Goal: Information Seeking & Learning: Learn about a topic

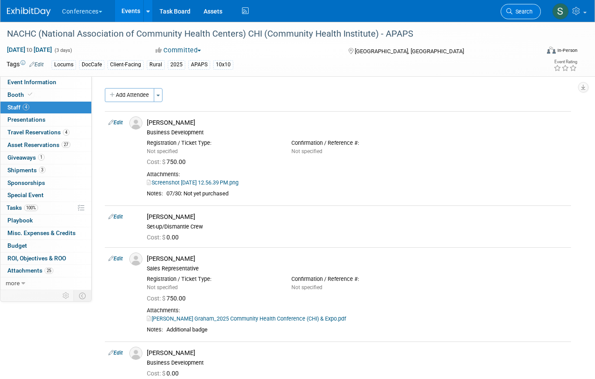
scroll to position [53, 0]
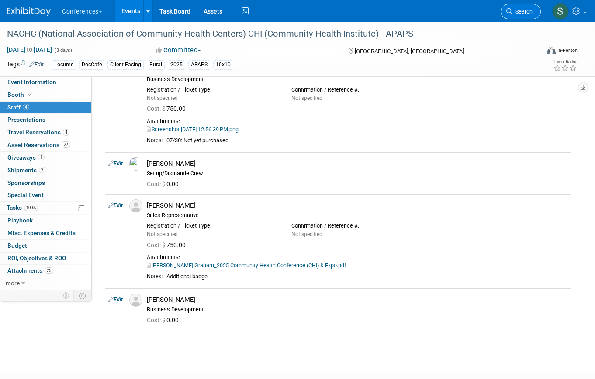
click at [524, 10] on span "Search" at bounding box center [522, 11] width 20 height 7
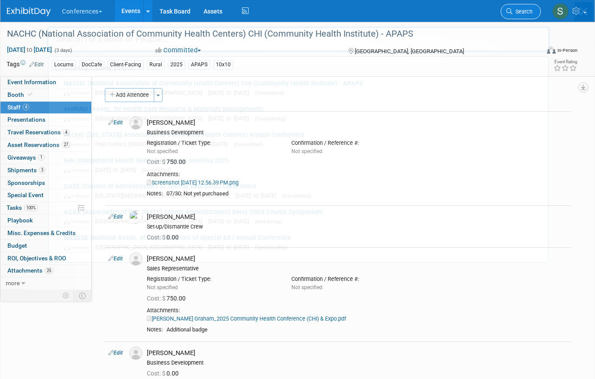
scroll to position [0, 0]
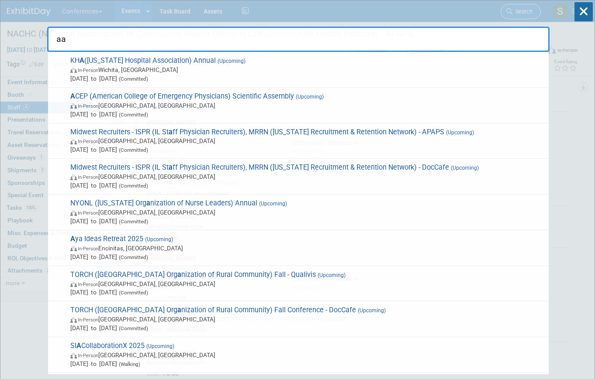
type input "aap"
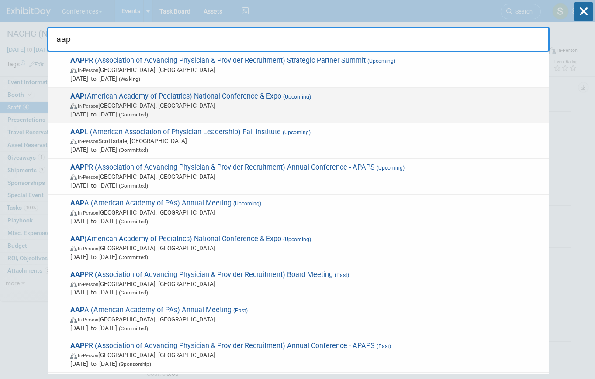
click at [249, 108] on span "In-Person Denver, CO" at bounding box center [307, 105] width 474 height 9
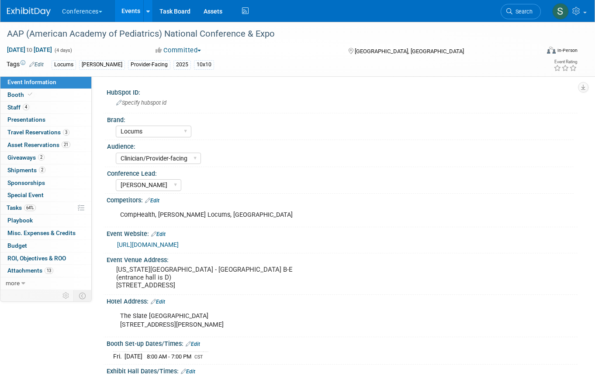
select select "Locums"
select select "Clinician/Provider-facing"
select select "[PERSON_NAME]"
click at [69, 137] on link "3 Travel Reservations 3" at bounding box center [45, 133] width 91 height 12
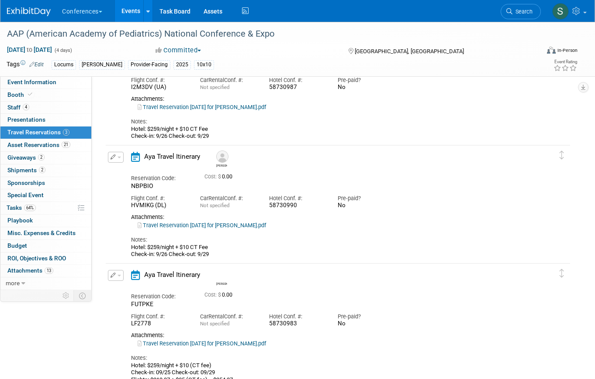
scroll to position [89, 0]
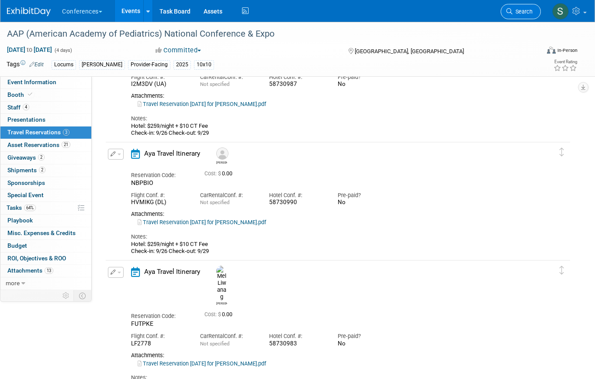
click at [515, 17] on link "Search" at bounding box center [520, 11] width 40 height 15
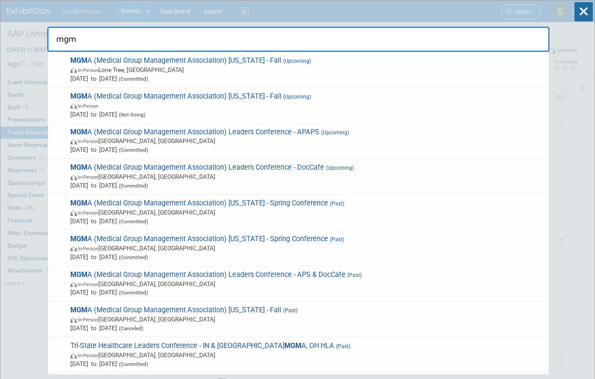
type input "mgma"
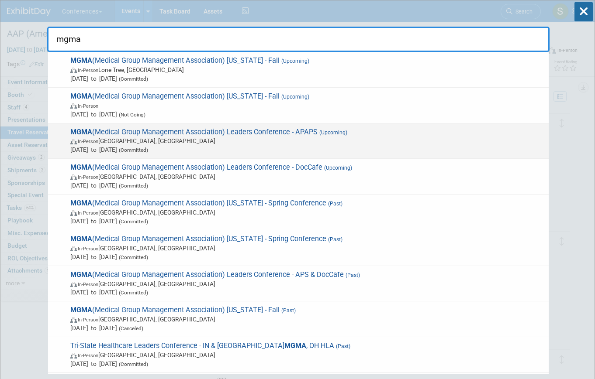
click at [281, 126] on div "MGMA (Medical Group Management Association) Leaders Conference - APAPS (Upcomin…" at bounding box center [298, 142] width 500 height 36
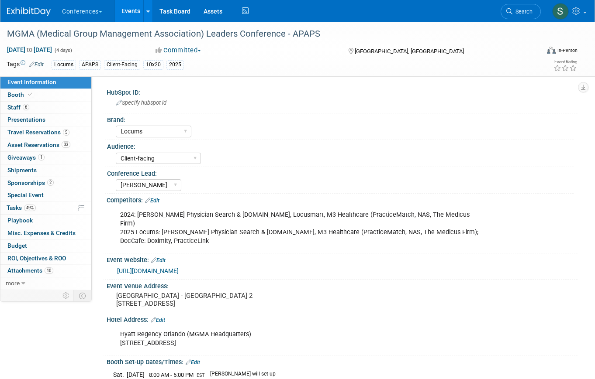
select select "Locums"
select select "Client-facing"
select select "[PERSON_NAME]"
click at [56, 148] on span "Asset Reservations 33" at bounding box center [38, 144] width 63 height 7
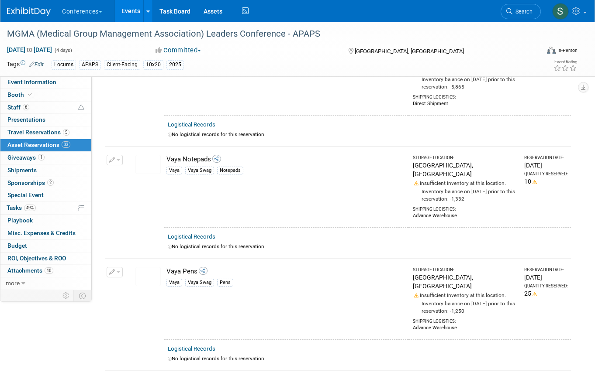
scroll to position [3158, 0]
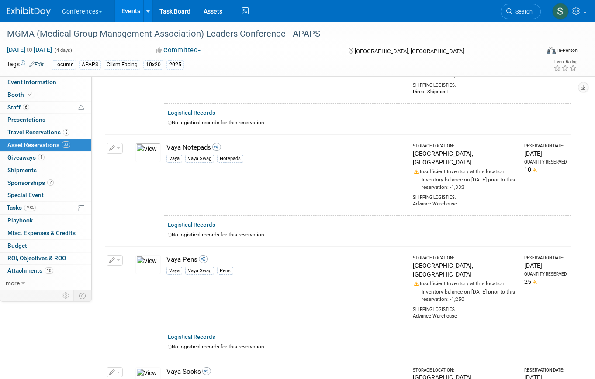
click at [588, 82] on div "Event Information Tab: Export tab to PDF Booth Tab: Export tab to PDF Staff Tab…" at bounding box center [590, 82] width 24 height 19
click at [585, 89] on button "button" at bounding box center [583, 87] width 10 height 10
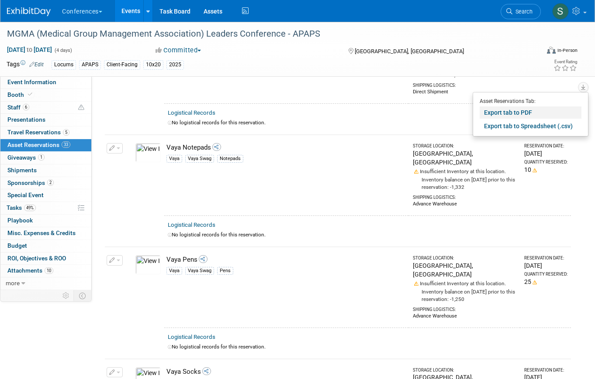
click at [506, 116] on link "Export tab to PDF" at bounding box center [530, 113] width 102 height 12
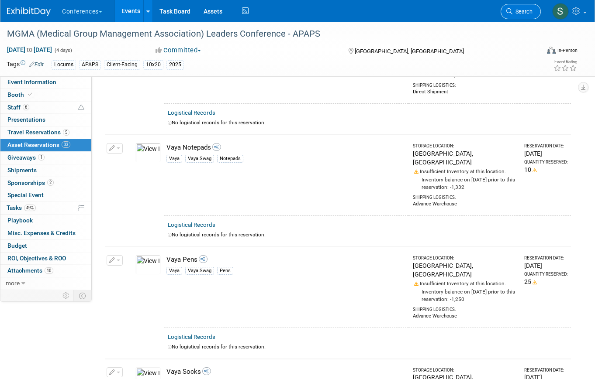
click at [523, 8] on span "Search" at bounding box center [522, 11] width 20 height 7
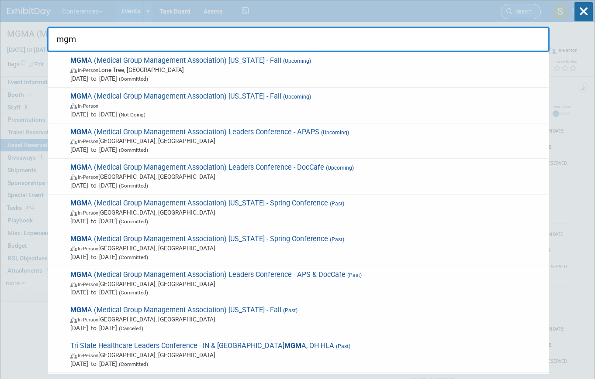
type input "mgma"
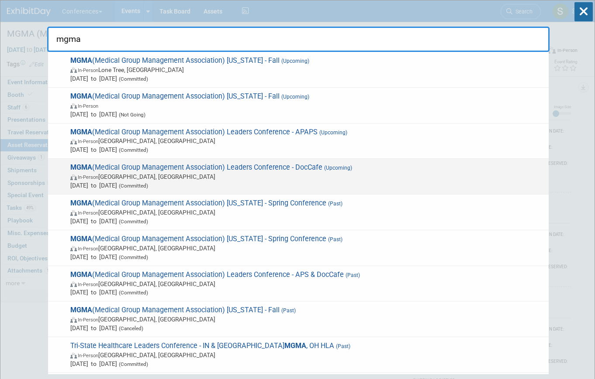
click at [304, 169] on span "MGMA (Medical Group Management Association) Leaders Conference - DocCafe (Upcom…" at bounding box center [306, 176] width 476 height 27
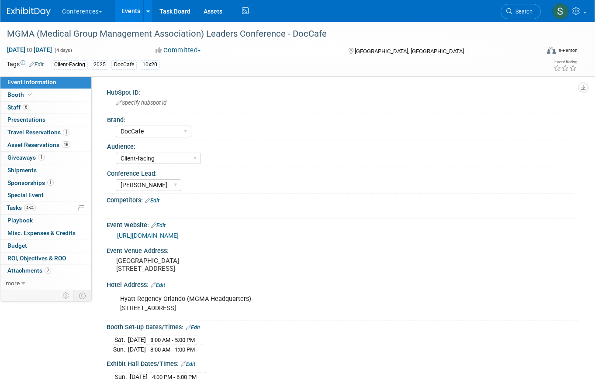
select select "DocCafe"
select select "Client-facing"
select select "[PERSON_NAME]"
click at [69, 147] on span "18" at bounding box center [66, 144] width 9 height 7
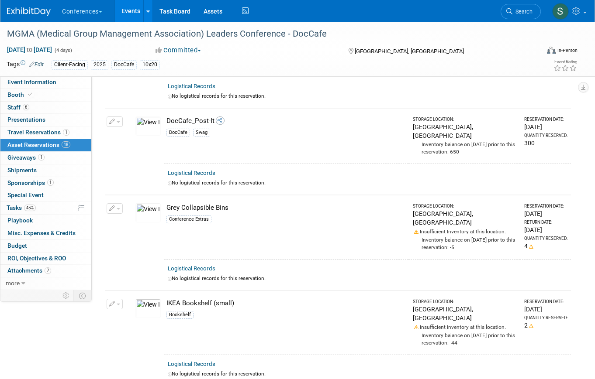
scroll to position [1401, 0]
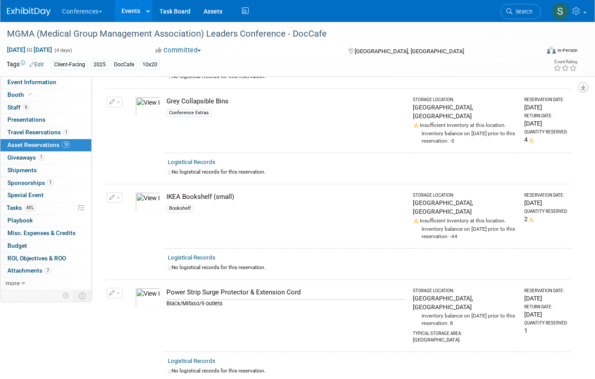
click at [584, 91] on button "button" at bounding box center [583, 87] width 10 height 10
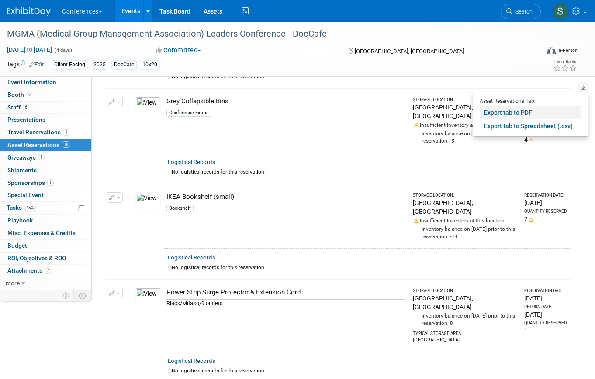
click at [526, 115] on link "Export tab to PDF" at bounding box center [530, 113] width 102 height 12
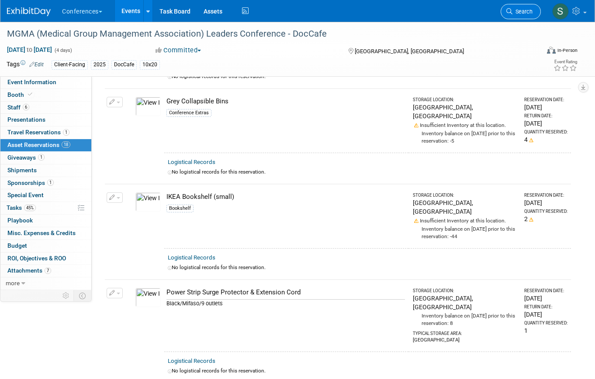
click at [526, 15] on link "Search" at bounding box center [520, 11] width 40 height 15
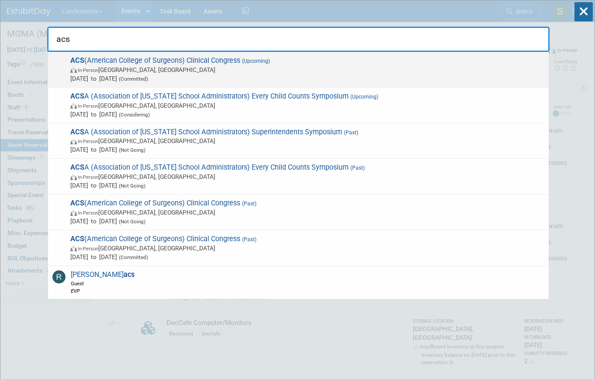
type input "acs"
click at [321, 57] on span "ACS (American College of Surgeons) Clinical Congress (Upcoming) In-Person Chica…" at bounding box center [306, 69] width 476 height 27
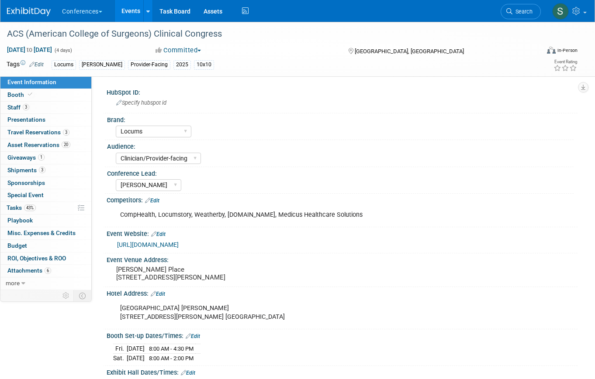
select select "Locums"
select select "Clinician/Provider-facing"
select select "Mel"
click at [69, 141] on span "Asset Reservations 20" at bounding box center [38, 144] width 63 height 7
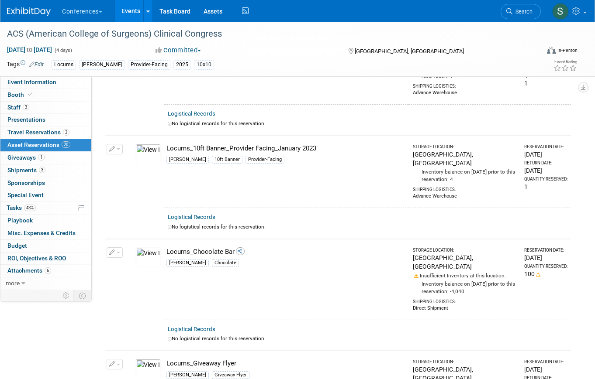
scroll to position [423, 0]
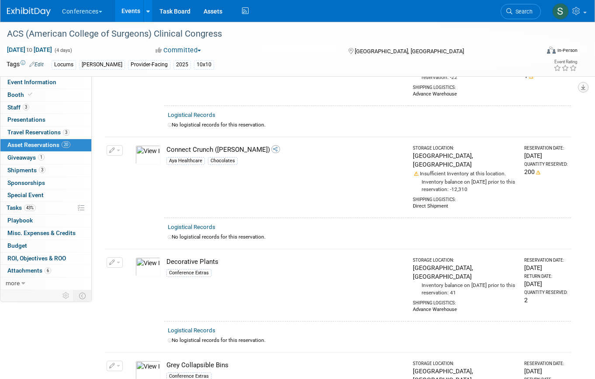
click at [582, 86] on icon "button" at bounding box center [583, 88] width 4 height 6
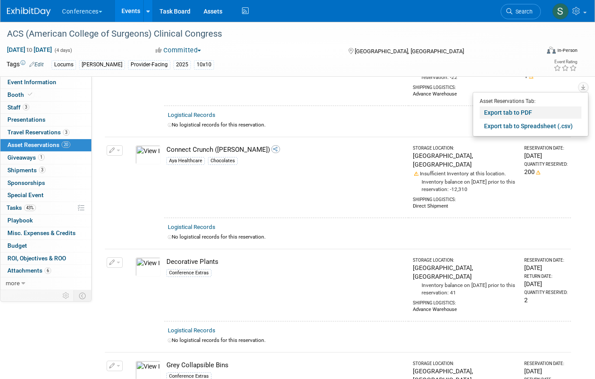
click at [554, 108] on link "Export tab to PDF" at bounding box center [530, 113] width 102 height 12
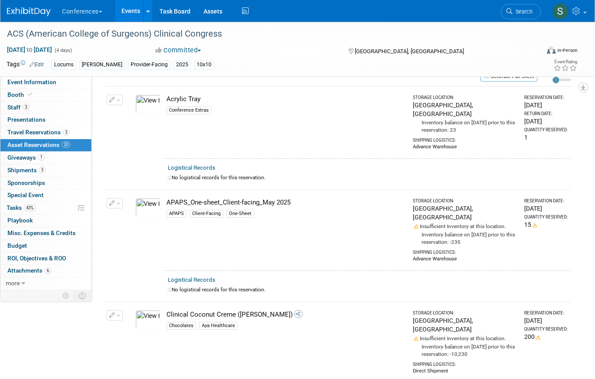
scroll to position [0, 0]
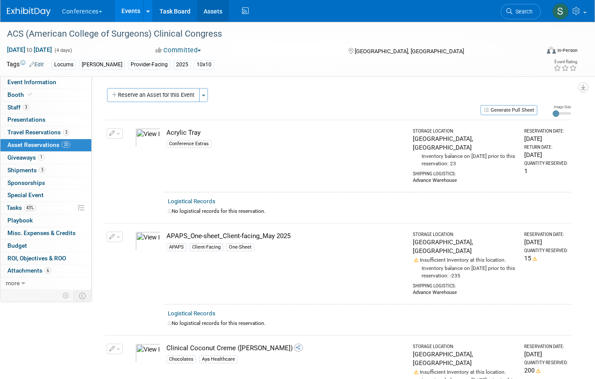
click at [216, 14] on link "Assets" at bounding box center [213, 11] width 32 height 22
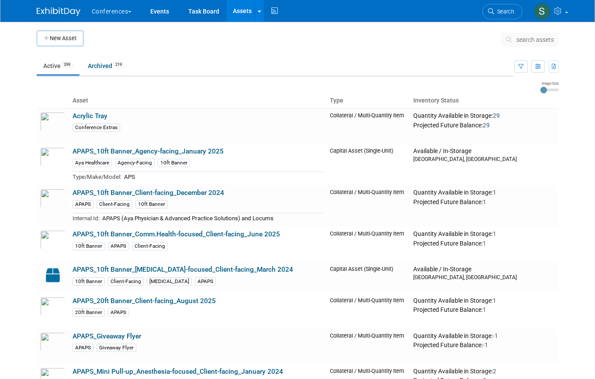
click at [525, 38] on span "search assets" at bounding box center [535, 39] width 38 height 7
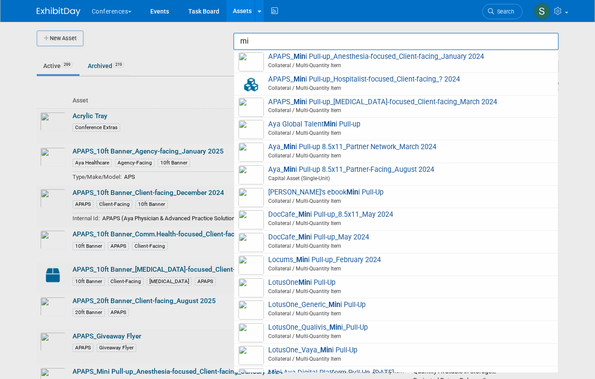
type input "m"
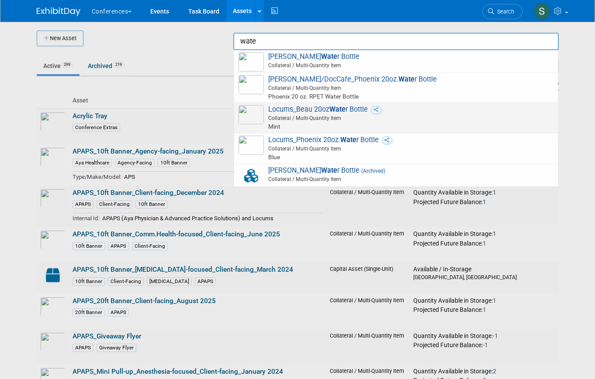
click at [420, 111] on span "Locums_Beau 20oz Wate r Bottle Collateral / Multi-Quantity Item Mint" at bounding box center [395, 118] width 315 height 26
type input "Locums_Beau 20oz Water Bottle"
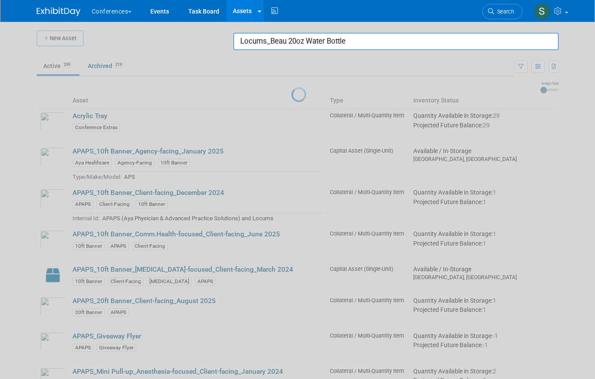
click at [288, 41] on input "Locums_Beau 20oz Water Bottle" at bounding box center [395, 41] width 325 height 17
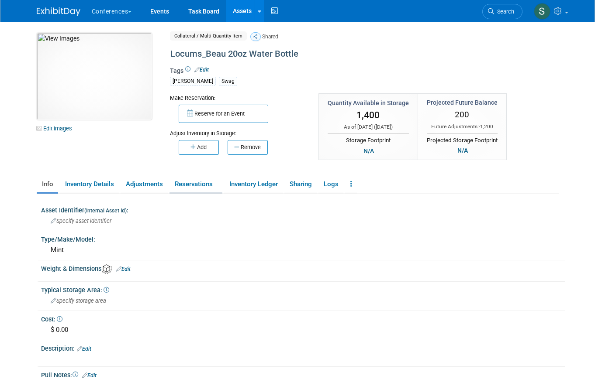
click at [193, 182] on link "Reservations" at bounding box center [195, 184] width 53 height 15
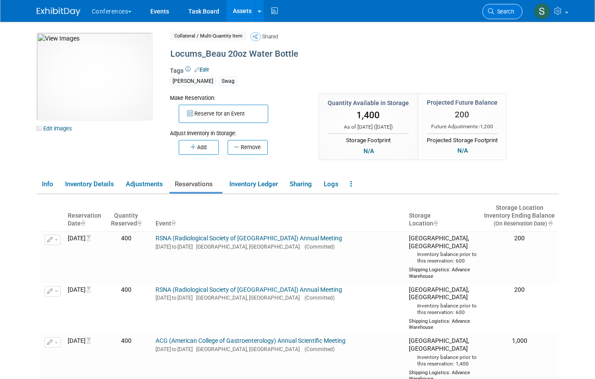
click at [501, 10] on span "Search" at bounding box center [504, 11] width 20 height 7
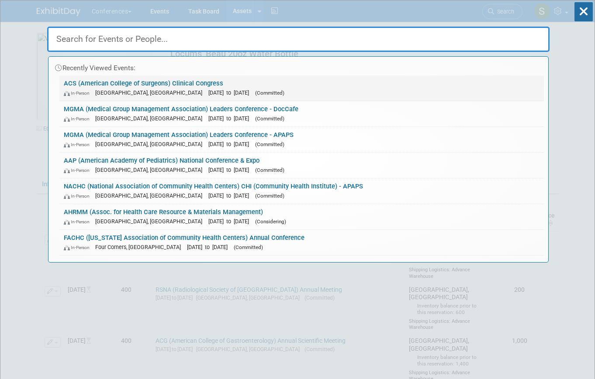
click at [243, 82] on link "ACS (American College of Surgeons) Clinical Congress In-Person Chicago, IL Oct …" at bounding box center [301, 88] width 484 height 25
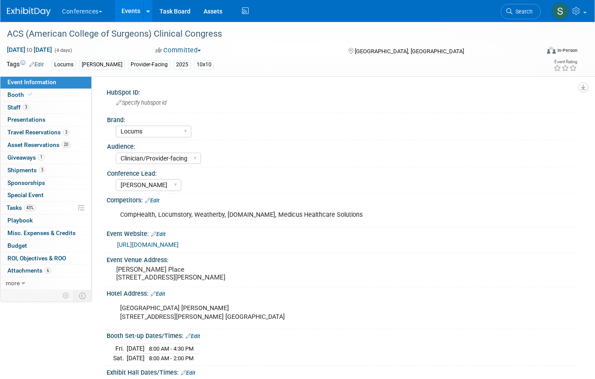
select select "Locums"
select select "Clinician/Provider-facing"
select select "[PERSON_NAME]"
click at [39, 212] on link "43% Tasks 43%" at bounding box center [45, 208] width 91 height 12
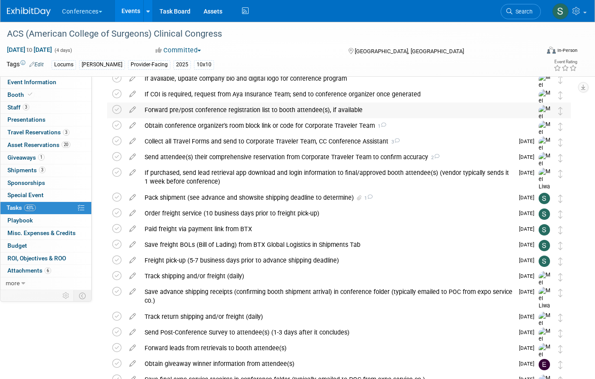
scroll to position [86, 0]
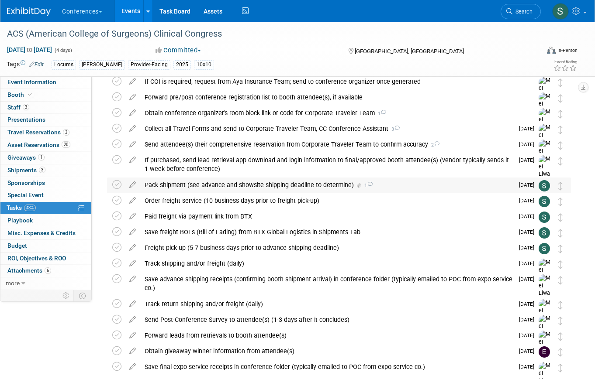
click at [211, 188] on div "Pack shipment (see advance and showsite shipping deadline to determine) 1" at bounding box center [326, 185] width 373 height 15
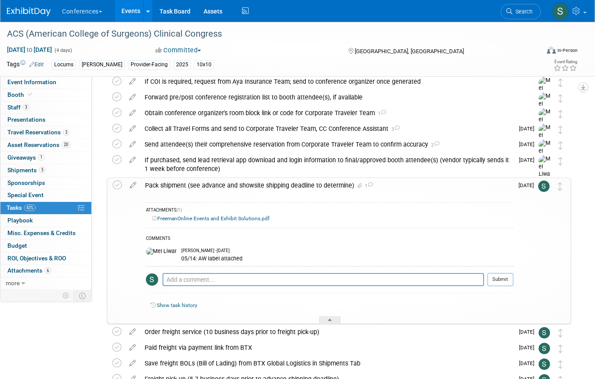
click at [184, 289] on div "Pro tip: Press Ctrl-Enter to submit comment." at bounding box center [322, 289] width 321 height 7
click at [179, 279] on textarea at bounding box center [322, 279] width 321 height 13
type textarea "i"
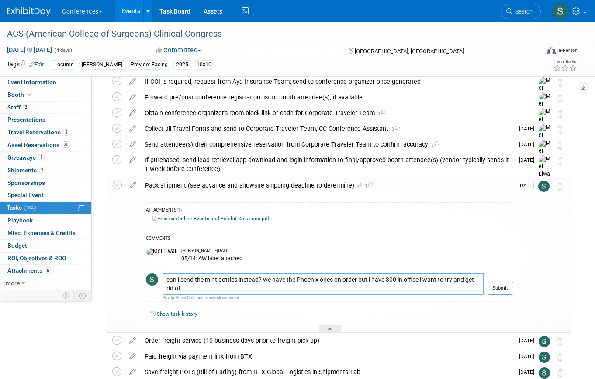
drag, startPoint x: 250, startPoint y: 292, endPoint x: 402, endPoint y: 281, distance: 153.2
click at [402, 281] on textarea "can i send the mint bottles instead? we have the Phoenix ones on order but i ha…" at bounding box center [322, 284] width 321 height 22
click at [351, 288] on textarea "can i send the mint bottles instead? we have the Phoenix ones on order but i ha…" at bounding box center [322, 284] width 321 height 22
click at [359, 280] on textarea "can i send the mint bottles instead? we have the Phoenix ones on order but i ha…" at bounding box center [322, 284] width 321 height 22
click at [371, 281] on textarea "can i send the mint bottles instead? we have the Phoenix ones on order but i ha…" at bounding box center [322, 284] width 321 height 22
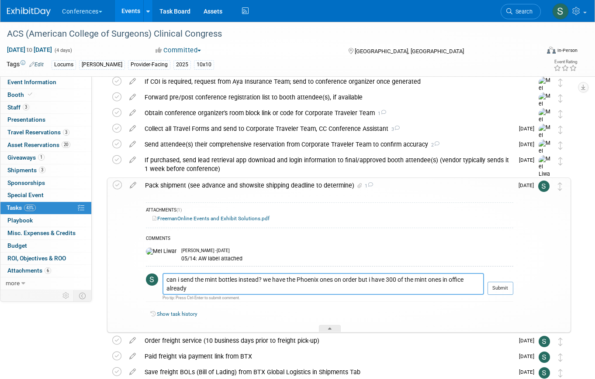
click at [374, 287] on textarea "can i send the mint bottles instead? we have the Phoenix ones on order but i ha…" at bounding box center [322, 284] width 321 height 22
type textarea "can i send the mint bottles instead? we have the Phoenix ones on order but i ha…"
click at [499, 287] on button "Submit" at bounding box center [500, 288] width 26 height 13
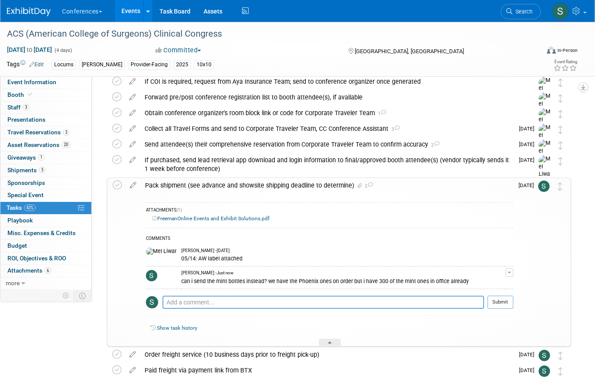
click at [175, 187] on div "Pack shipment (see advance and showsite shipping deadline to determine) 2" at bounding box center [327, 185] width 372 height 15
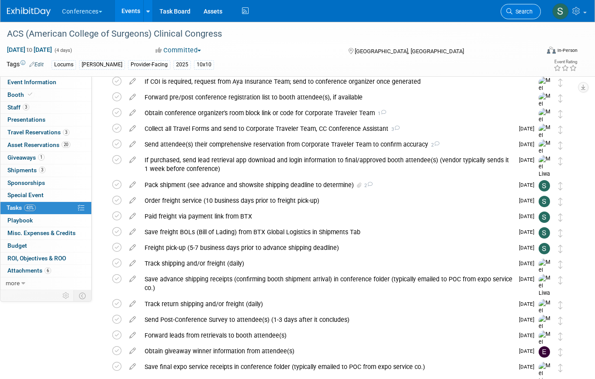
click at [519, 17] on link "Search" at bounding box center [520, 11] width 40 height 15
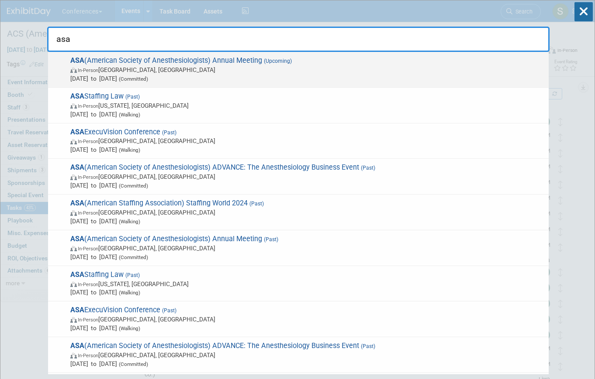
type input "asa"
click at [268, 68] on span "In-Person San Antonio, TX" at bounding box center [307, 69] width 474 height 9
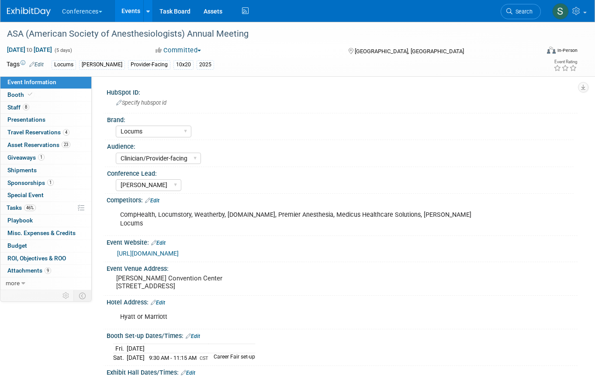
select select "Locums"
select select "Clinician/Provider-facing"
select select "[PERSON_NAME]"
click at [49, 145] on span "Asset Reservations 23" at bounding box center [38, 144] width 63 height 7
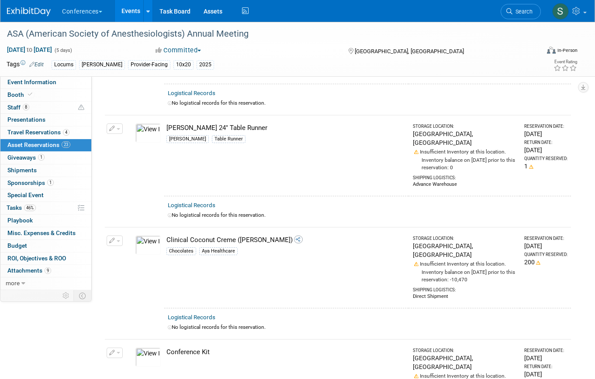
scroll to position [222, 0]
click at [245, 122] on div "Aya Locums 24" Table Runner" at bounding box center [285, 126] width 238 height 9
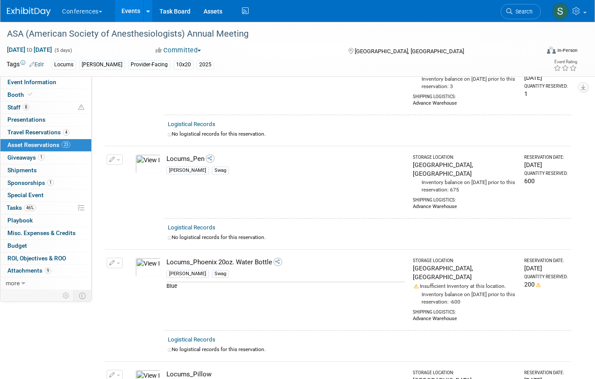
scroll to position [1158, 0]
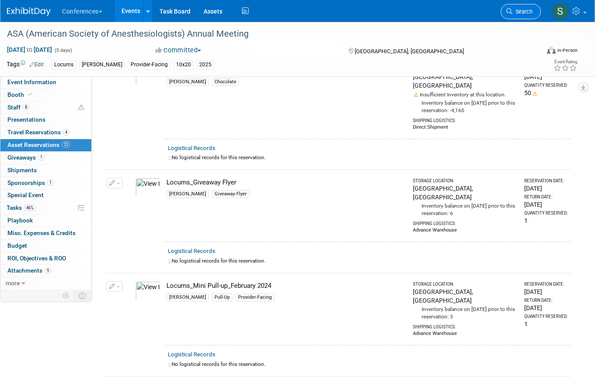
click at [512, 13] on span "Search" at bounding box center [522, 11] width 20 height 7
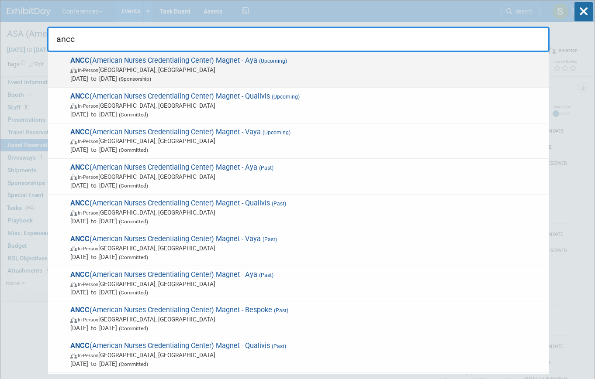
type input "ancc"
click at [306, 62] on span "ANCC (American Nurses Credentialing Center) Magnet - Aya (Upcoming) In-Person A…" at bounding box center [306, 69] width 476 height 27
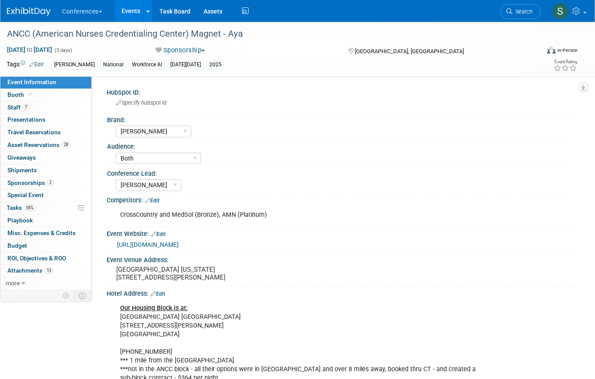
select select "[PERSON_NAME]"
select select "Both"
select select "[PERSON_NAME]"
click at [62, 151] on div "28 Asset Reservations 28 Asset Reservations" at bounding box center [45, 145] width 91 height 13
click at [56, 144] on span "Asset Reservations 28" at bounding box center [38, 144] width 63 height 7
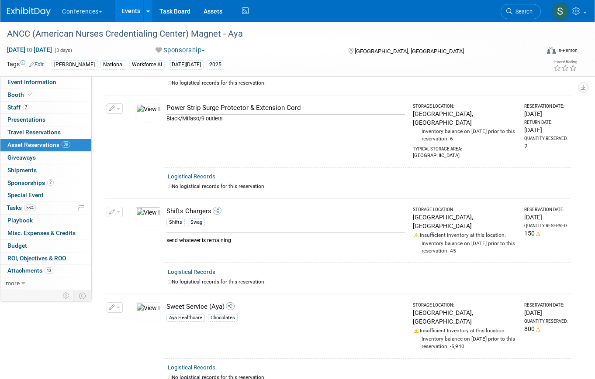
scroll to position [2348, 0]
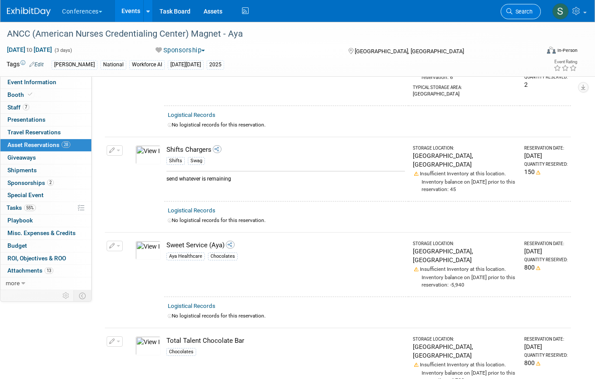
click at [516, 16] on link "Search" at bounding box center [520, 11] width 40 height 15
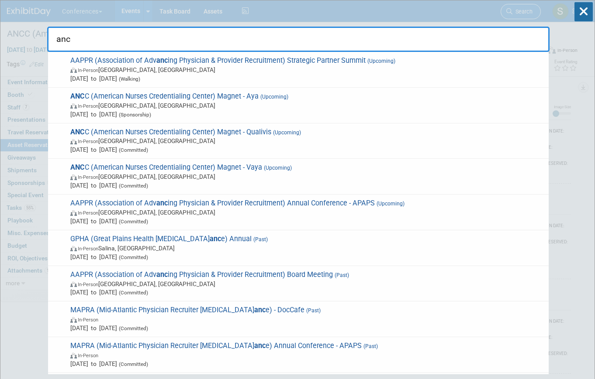
type input "ancc"
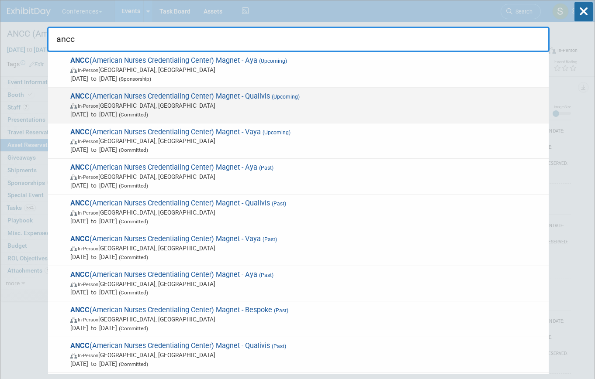
click at [282, 90] on div "ANCC (American Nurses Credentialing Center) Magnet - Qualivis (Upcoming) In-Per…" at bounding box center [298, 106] width 500 height 36
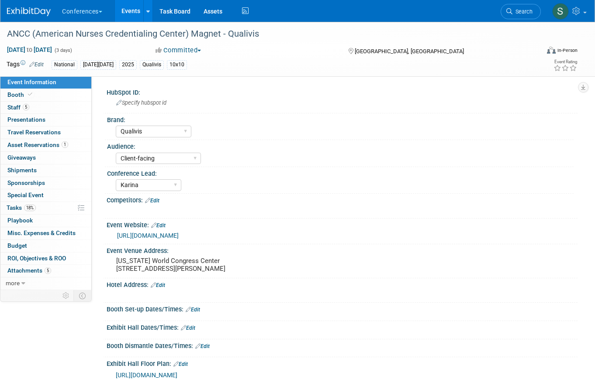
select select "Qualivis"
select select "Client-facing"
select select "Karina"
click at [56, 145] on span "Asset Reservations 1" at bounding box center [37, 144] width 61 height 7
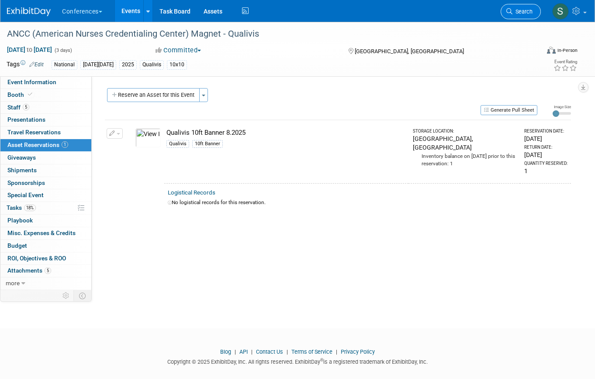
click at [514, 14] on span "Search" at bounding box center [522, 11] width 20 height 7
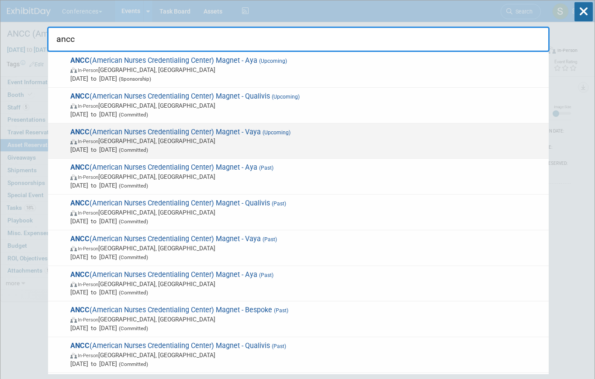
type input "ancc"
click at [267, 135] on span "(Upcoming)" at bounding box center [276, 133] width 30 height 6
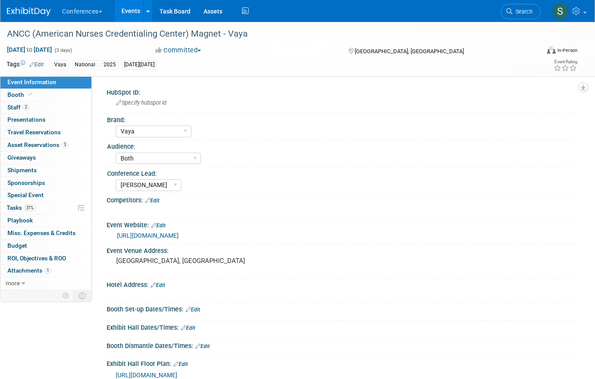
select select "Vaya"
select select "Both"
select select "[PERSON_NAME]"
click at [62, 145] on span "3" at bounding box center [65, 144] width 7 height 7
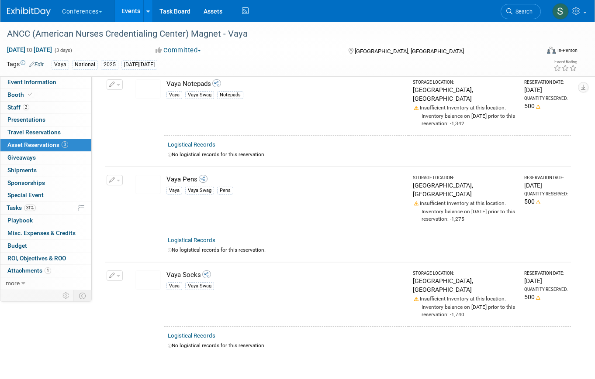
scroll to position [11, 0]
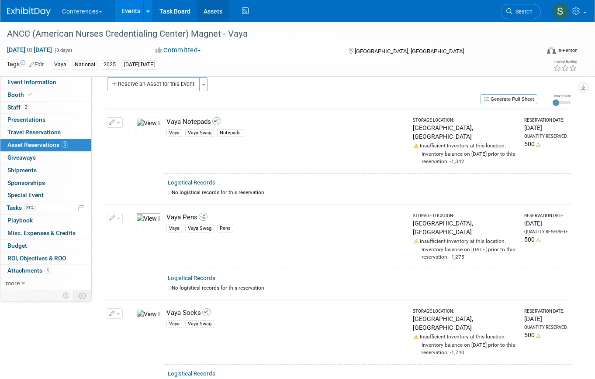
click at [213, 15] on link "Assets" at bounding box center [213, 11] width 32 height 22
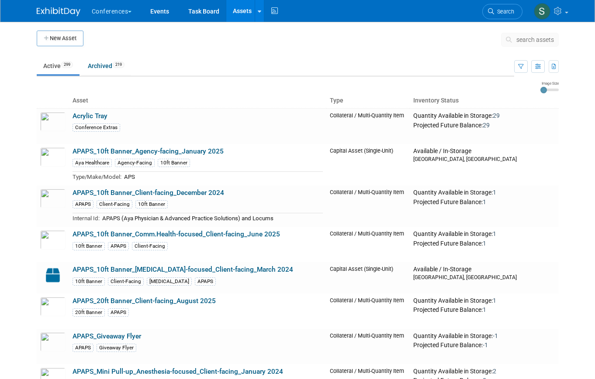
click at [537, 47] on div "search assets" at bounding box center [530, 43] width 58 height 20
click at [531, 41] on span "search assets" at bounding box center [535, 39] width 38 height 7
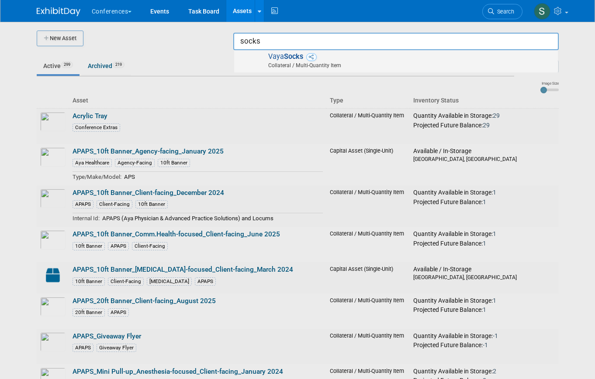
click at [313, 69] on span at bounding box center [397, 69] width 312 height 1
type input "Vaya Socks"
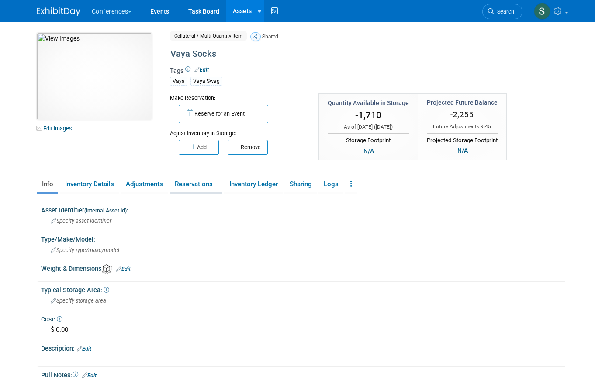
click at [202, 184] on link "Reservations" at bounding box center [195, 184] width 53 height 15
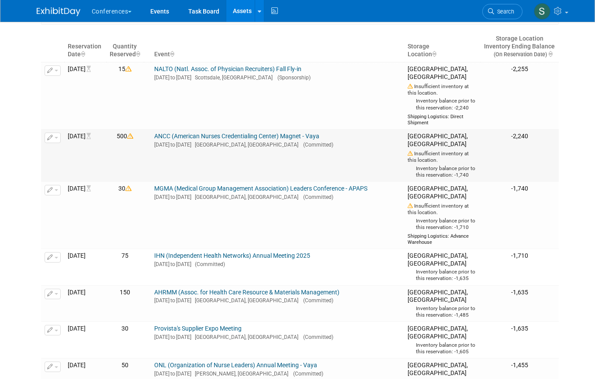
scroll to position [209, 0]
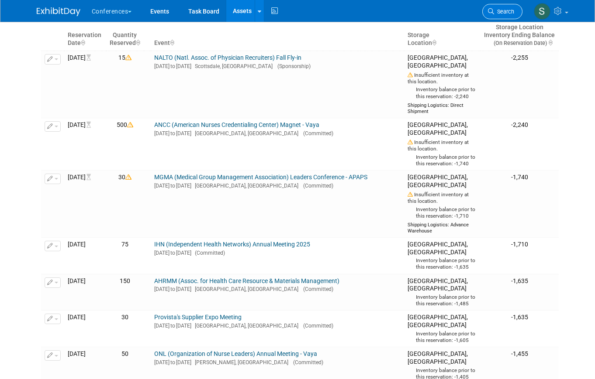
click at [495, 13] on span "Search" at bounding box center [504, 11] width 20 height 7
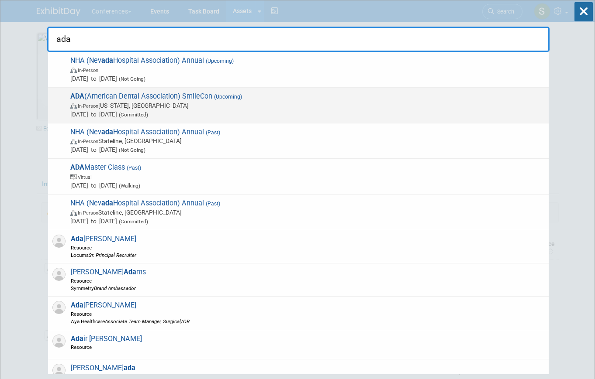
type input "ada"
click at [199, 108] on span "In-Person Washington, DC" at bounding box center [307, 105] width 474 height 9
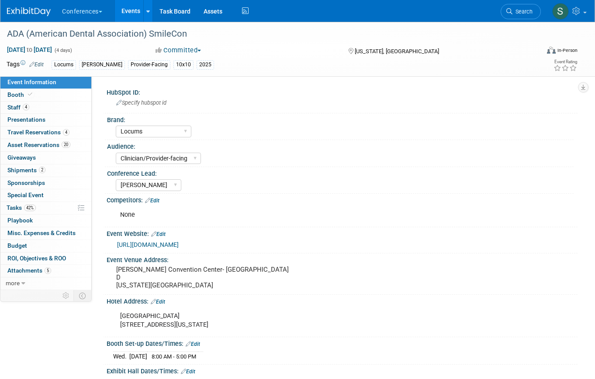
select select "Locums"
select select "Clinician/Provider-facing"
select select "[PERSON_NAME]"
click at [61, 143] on span "Asset Reservations 20" at bounding box center [38, 144] width 63 height 7
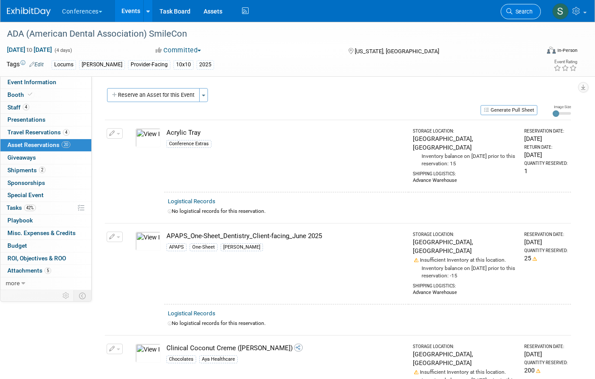
click at [516, 10] on span "Search" at bounding box center [522, 11] width 20 height 7
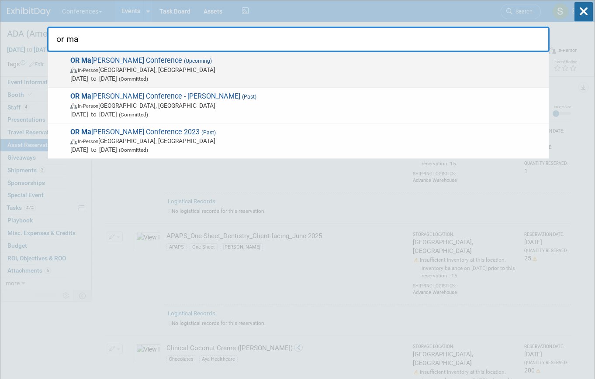
type input "or ma"
click at [299, 61] on span "OR Ma nager Conference (Upcoming) In-Person Anaheim, CA Oct 28, 2025 to Oct 30,…" at bounding box center [306, 69] width 476 height 27
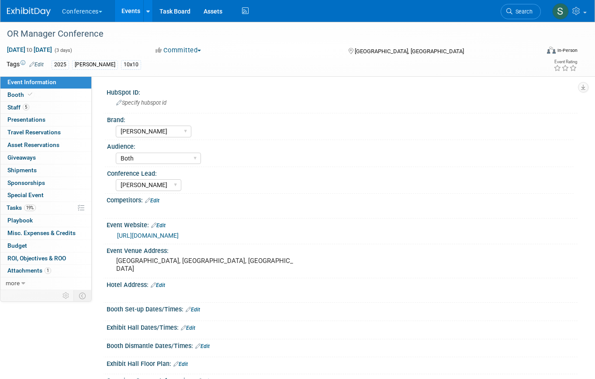
select select "[PERSON_NAME]"
select select "Both"
select select "[PERSON_NAME]"
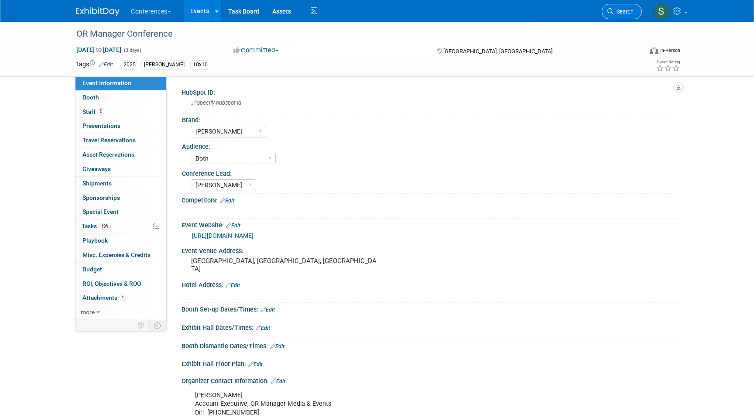
click at [594, 12] on span "Search" at bounding box center [624, 11] width 20 height 7
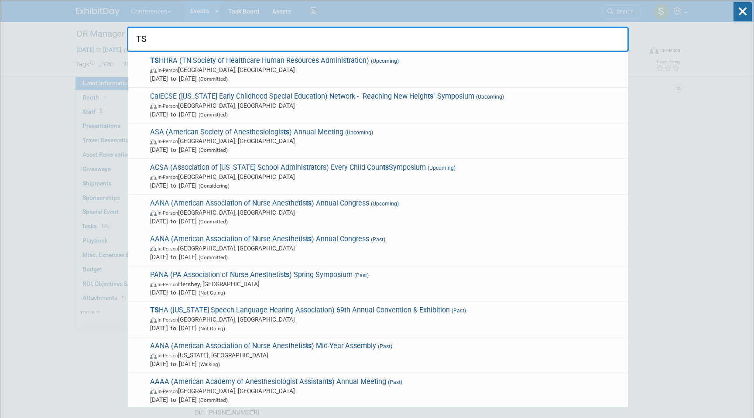
type input "T"
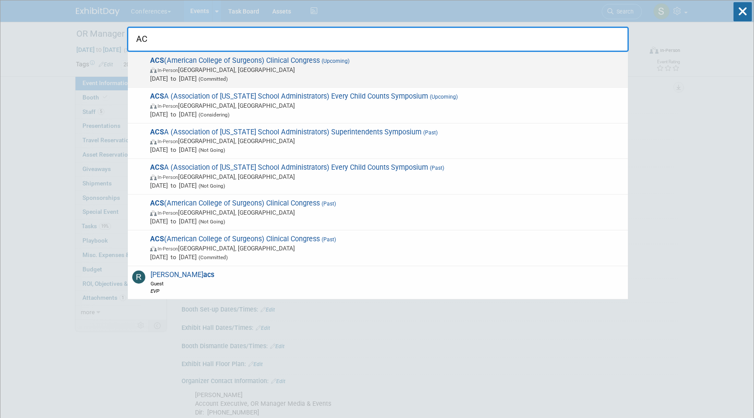
type input "A"
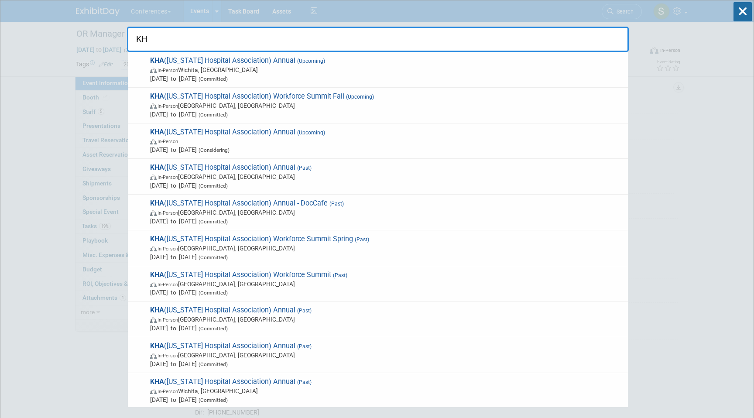
type input "K"
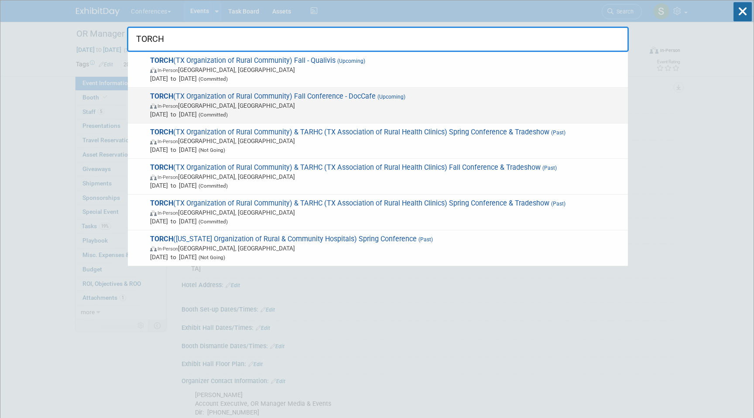
type input "TORCH"
click at [308, 104] on span "In-Person Austin, TX" at bounding box center [387, 105] width 474 height 9
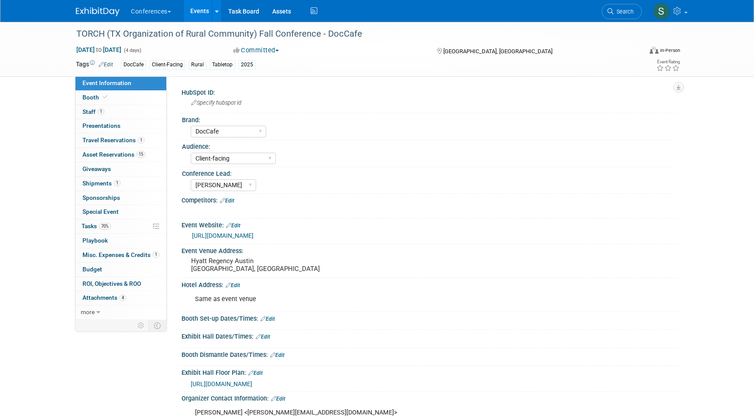
select select "DocCafe"
select select "Client-facing"
select select "[PERSON_NAME]"
click at [107, 116] on link "1 Staff 1" at bounding box center [121, 112] width 91 height 14
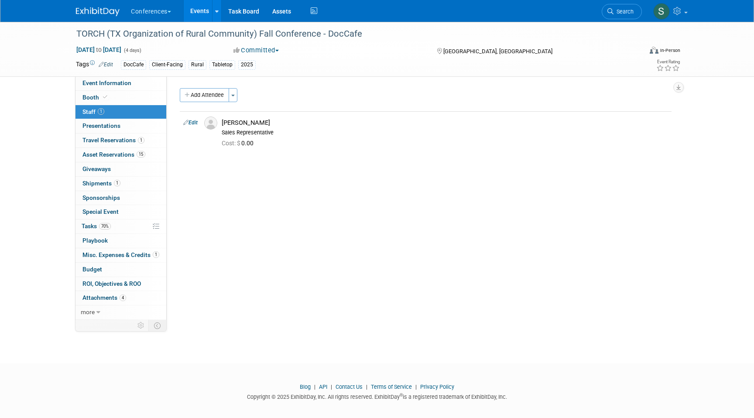
click at [626, 14] on span "Search" at bounding box center [624, 11] width 20 height 7
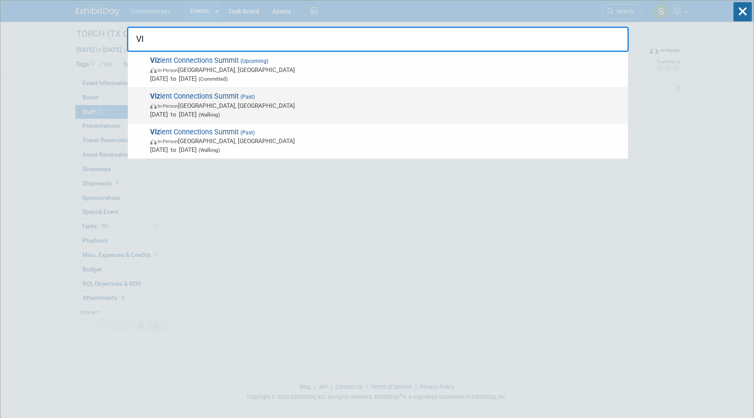
type input "V"
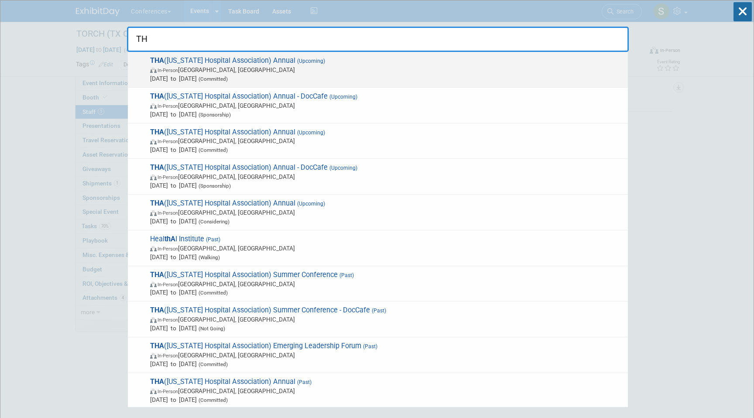
type input "T"
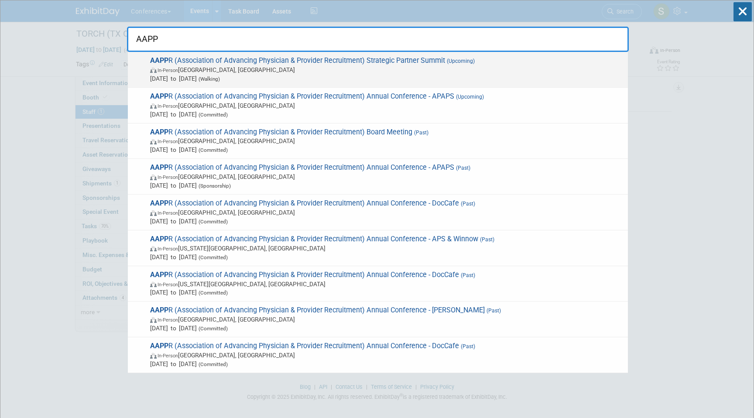
type input "AAPP"
click at [397, 73] on span "In-Person Lake Buena Vista, FL" at bounding box center [387, 69] width 474 height 9
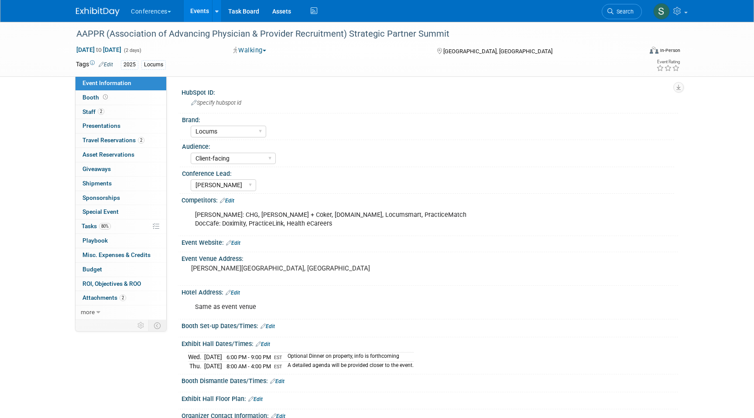
select select "Locums"
select select "Client-facing"
select select "[PERSON_NAME]"
click at [109, 110] on link "2 Staff 2" at bounding box center [121, 112] width 91 height 14
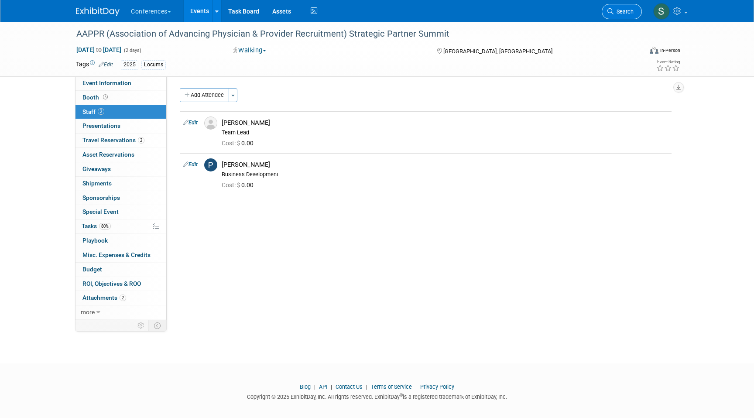
click at [620, 10] on span "Search" at bounding box center [624, 11] width 20 height 7
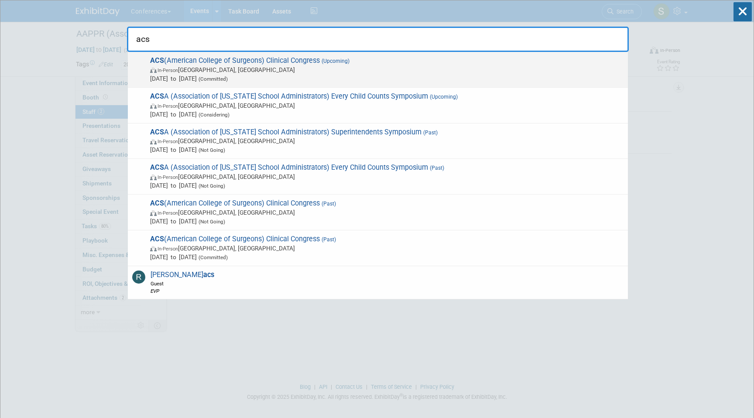
type input "acs"
click at [310, 69] on span "In-Person Chicago, IL" at bounding box center [387, 69] width 474 height 9
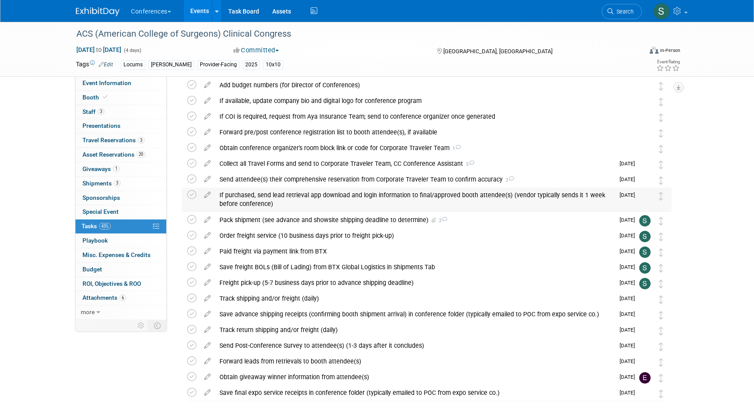
scroll to position [73, 0]
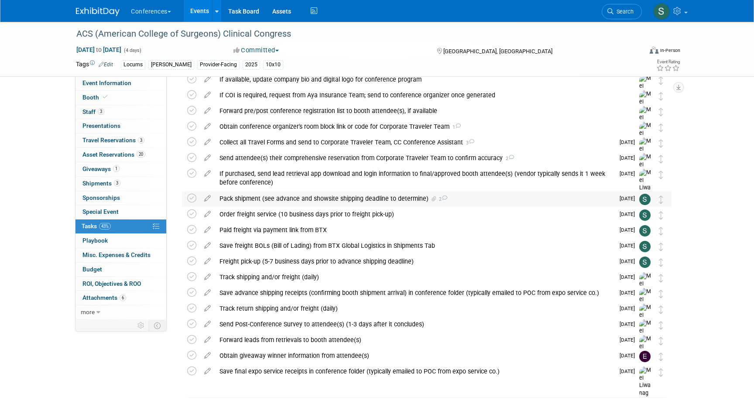
click at [264, 202] on div "Pack shipment (see advance and showsite shipping deadline to determine) 2" at bounding box center [414, 198] width 399 height 15
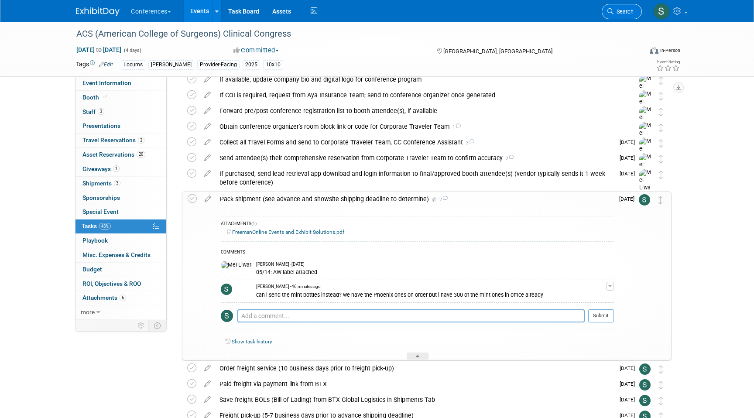
click at [619, 14] on span "Search" at bounding box center [624, 11] width 20 height 7
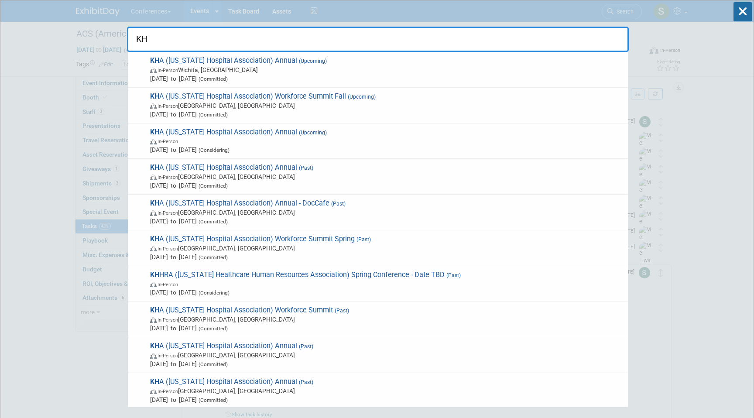
type input "K"
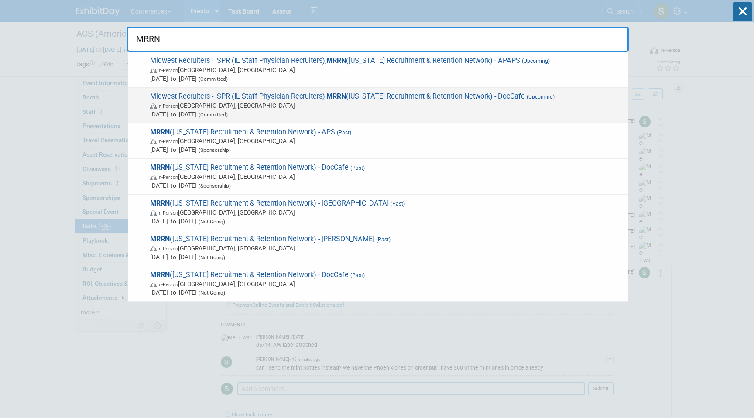
type input "MRRN"
click at [297, 100] on span "Midwest Recruiters - ISPR (IL Staff Physician Recruiters), MRRN (Michigan Recru…" at bounding box center [386, 105] width 476 height 27
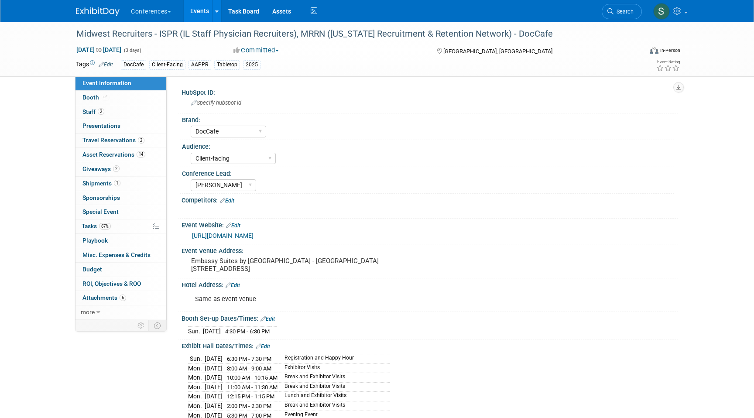
select select "DocCafe"
select select "Client-facing"
select select "[PERSON_NAME]"
click at [119, 112] on link "2 Staff 2" at bounding box center [121, 112] width 91 height 14
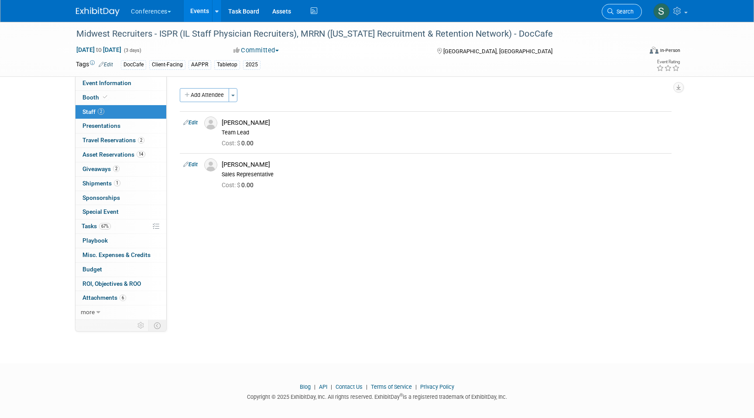
click at [620, 15] on link "Search" at bounding box center [622, 11] width 40 height 15
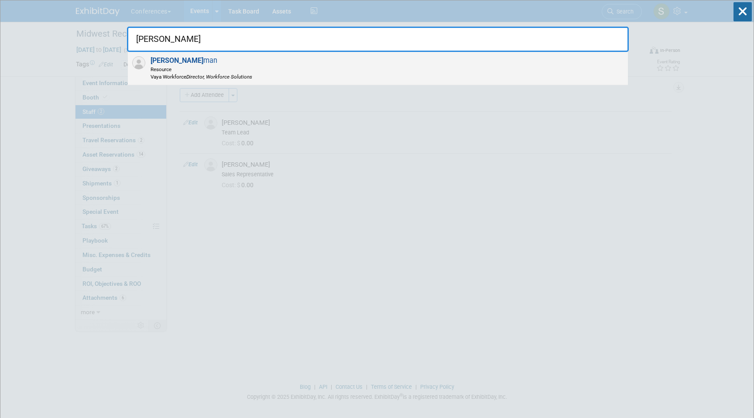
click at [482, 52] on div "[PERSON_NAME] man Resource Vaya Workforce Director, Workforce Solutions" at bounding box center [378, 68] width 500 height 33
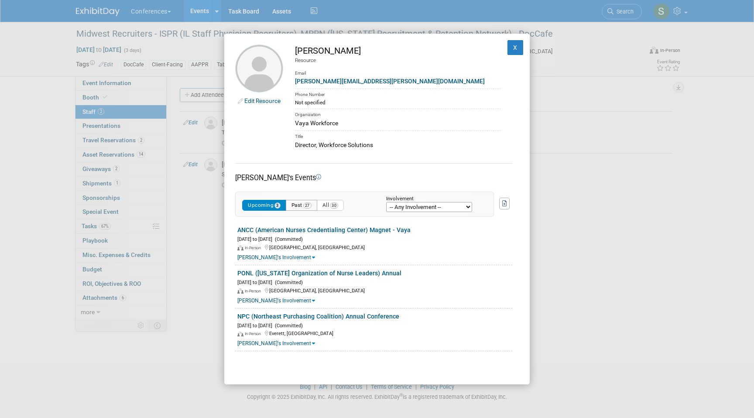
click at [301, 205] on button "Past 27" at bounding box center [301, 205] width 31 height 11
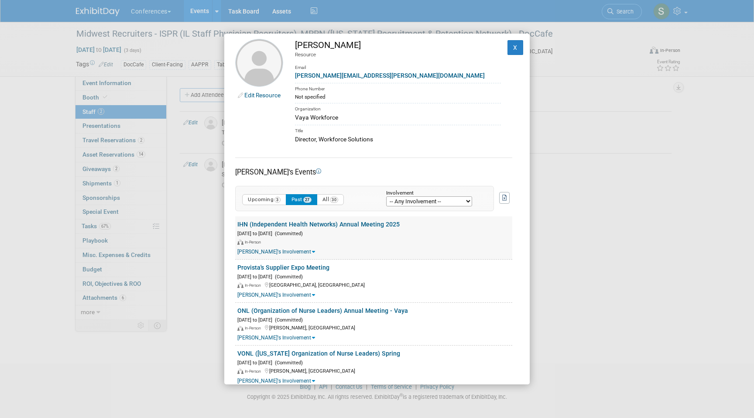
scroll to position [7, 0]
click at [515, 49] on button "X" at bounding box center [516, 47] width 16 height 15
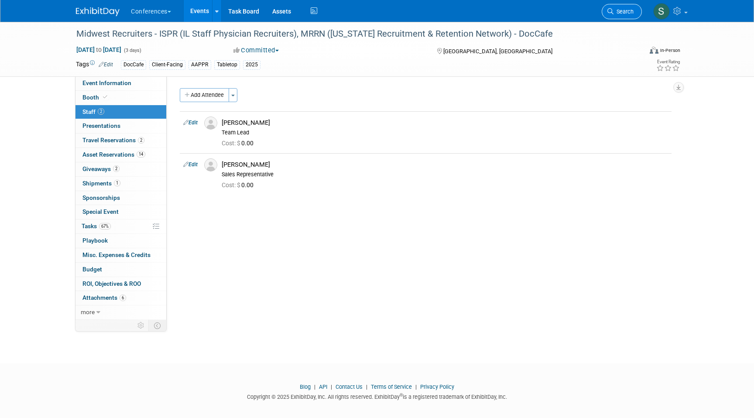
click at [633, 10] on link "Search" at bounding box center [622, 11] width 40 height 15
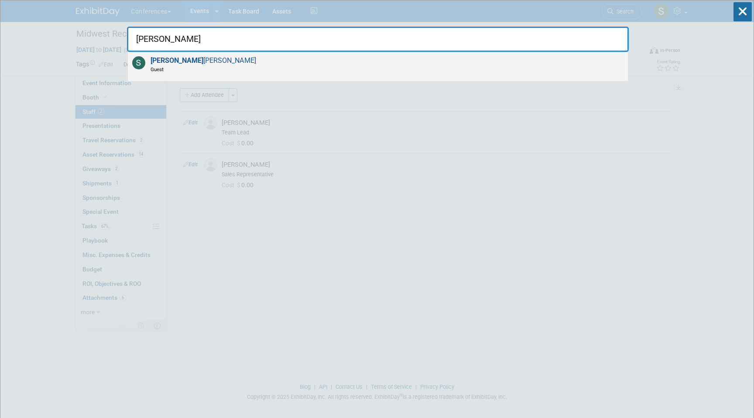
click at [281, 75] on div "[PERSON_NAME] Guest" at bounding box center [378, 66] width 500 height 29
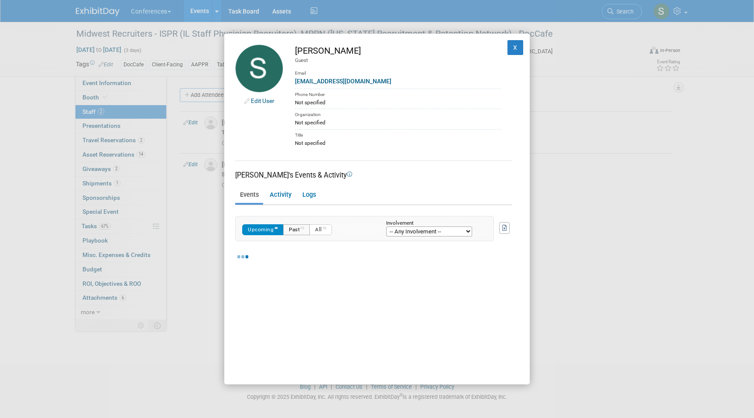
click at [291, 229] on button "Past" at bounding box center [296, 229] width 27 height 11
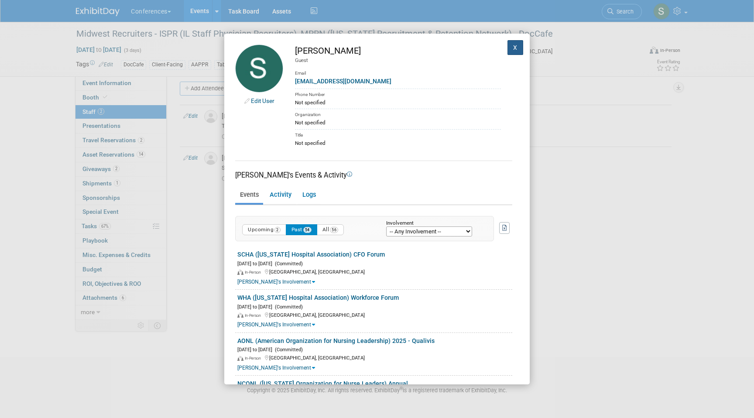
click at [514, 49] on button "X" at bounding box center [516, 47] width 16 height 15
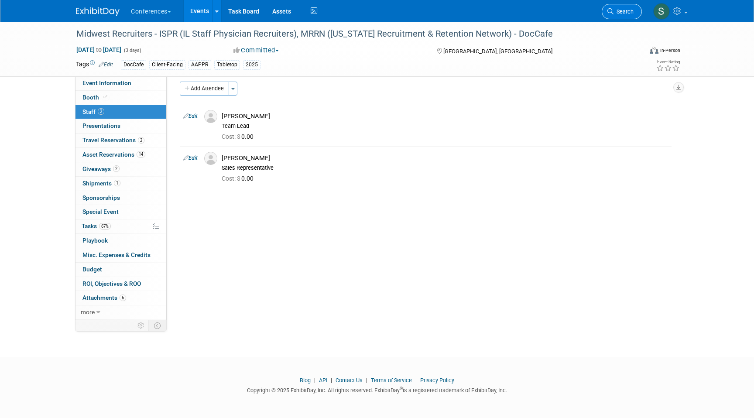
click at [624, 10] on span "Search" at bounding box center [624, 11] width 20 height 7
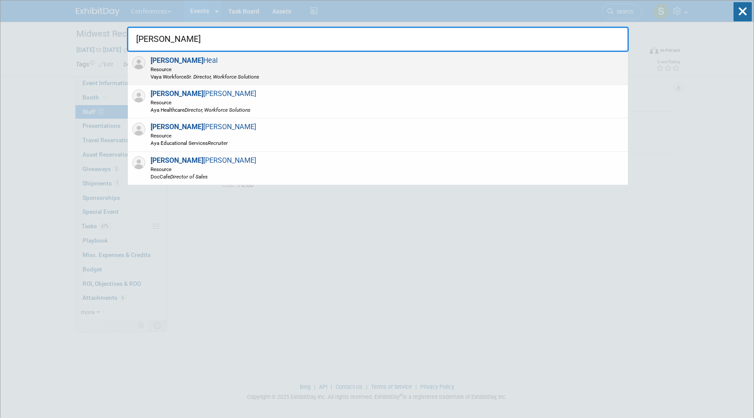
click at [308, 71] on div "Michael Heal Resource Vaya Workforce Sr. Director, Workforce Solutions" at bounding box center [378, 68] width 500 height 33
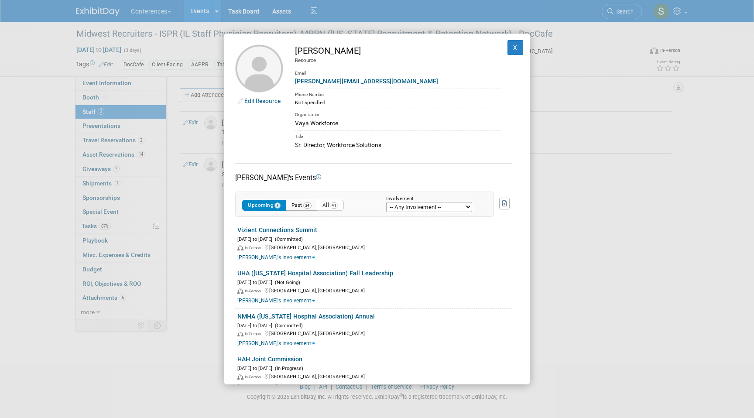
click at [303, 204] on button "Past 34" at bounding box center [301, 205] width 31 height 11
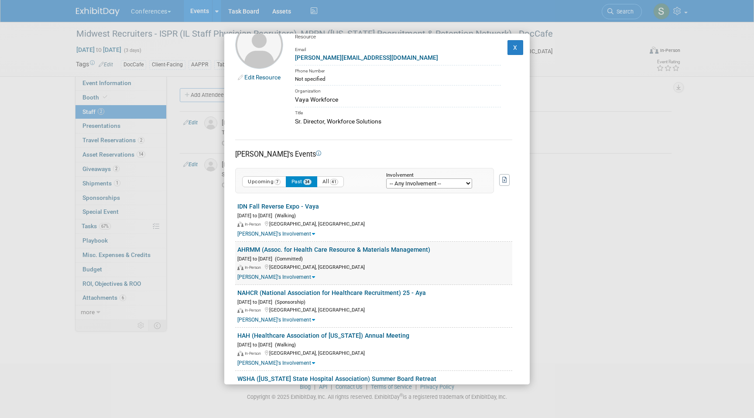
scroll to position [25, 0]
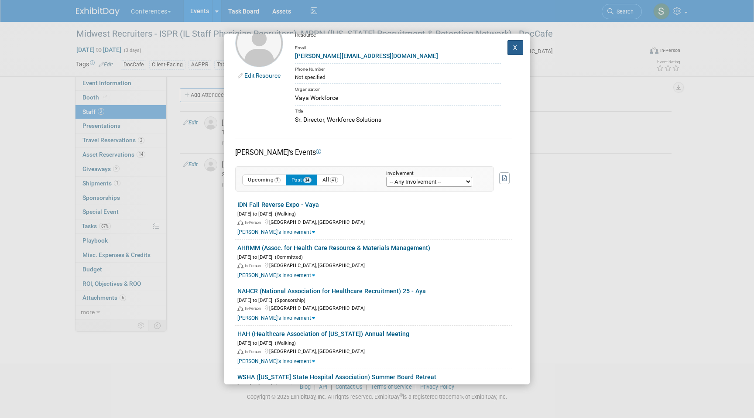
click at [517, 50] on button "X" at bounding box center [516, 47] width 16 height 15
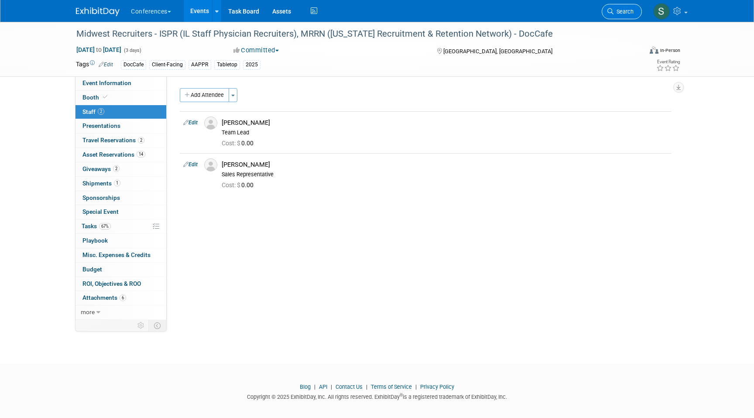
click at [629, 11] on span "Search" at bounding box center [624, 11] width 20 height 7
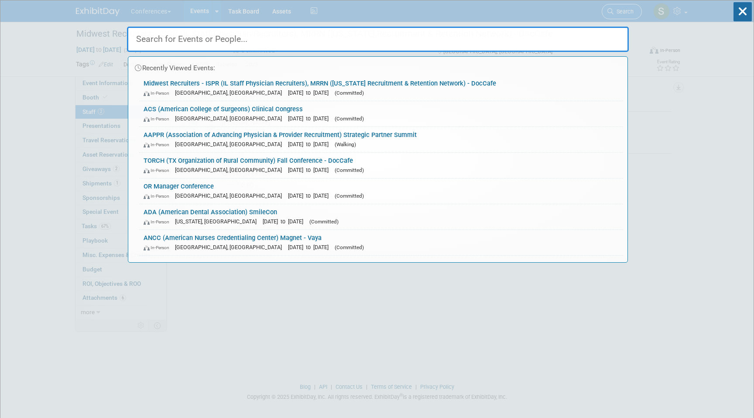
type input "O"
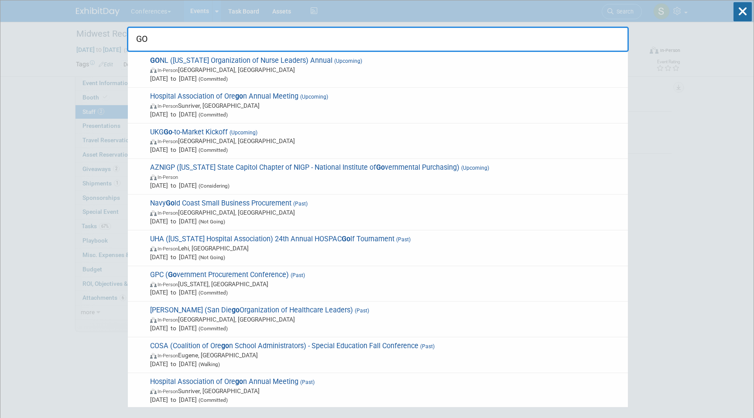
type input "G"
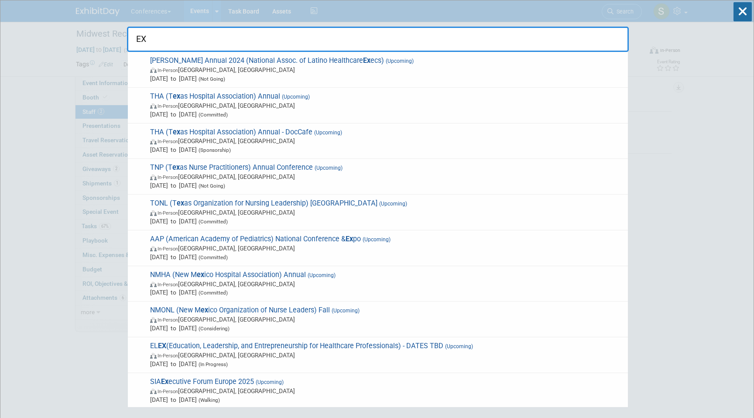
type input "E"
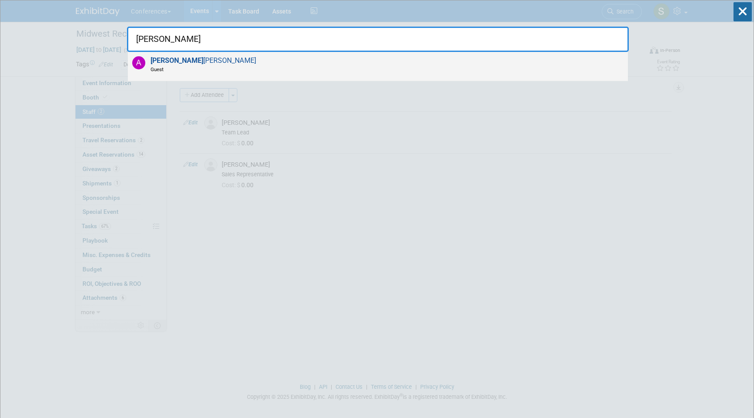
click at [180, 67] on span "Guest" at bounding box center [204, 68] width 106 height 7
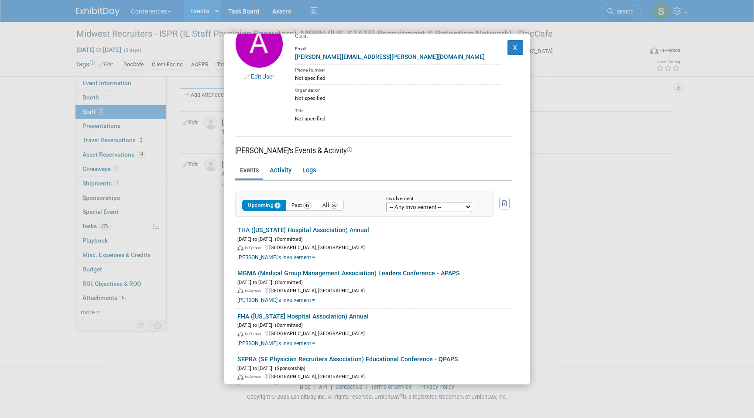
scroll to position [38, 0]
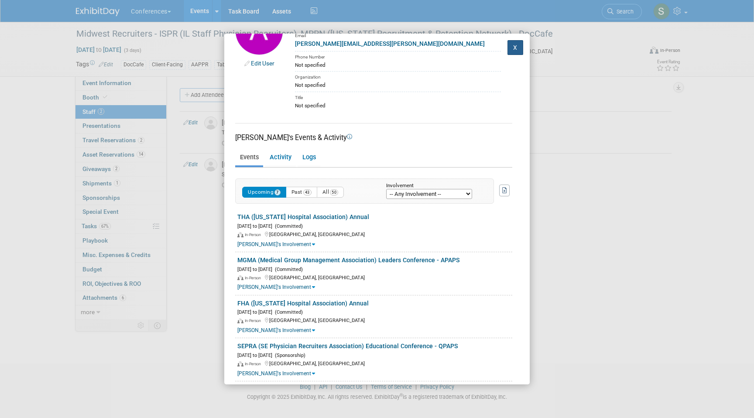
click at [512, 52] on button "X" at bounding box center [516, 47] width 16 height 15
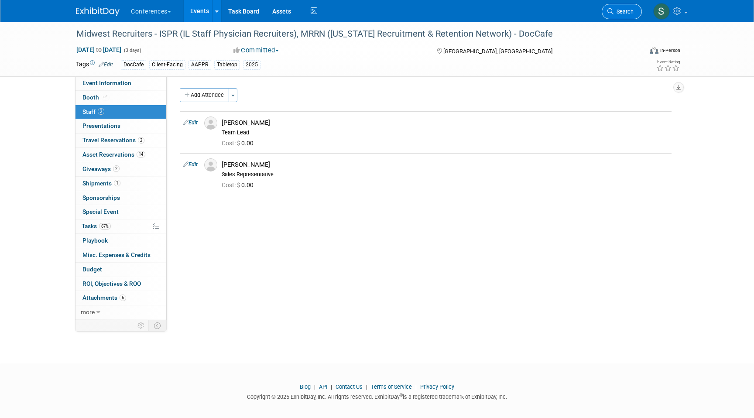
click at [634, 12] on link "Search" at bounding box center [622, 11] width 40 height 15
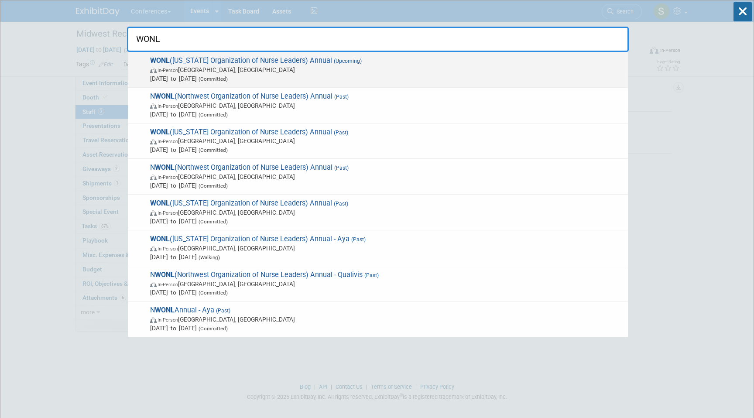
type input "WONL"
click at [234, 68] on span "In-Person Pewaukee, WI" at bounding box center [387, 69] width 474 height 9
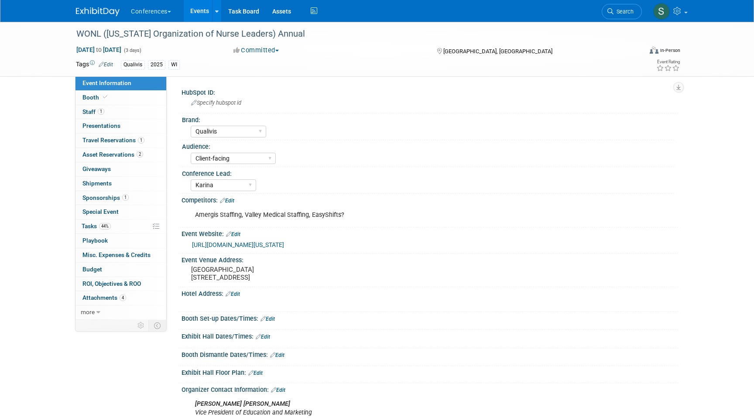
select select "Qualivis"
select select "Client-facing"
select select "Karina"
click at [621, 13] on span "Search" at bounding box center [624, 11] width 20 height 7
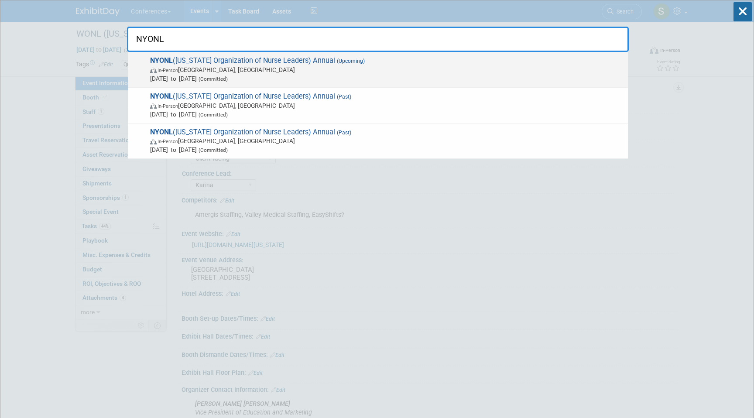
type input "NYONL"
click at [332, 69] on span "In-Person [GEOGRAPHIC_DATA], [GEOGRAPHIC_DATA]" at bounding box center [387, 69] width 474 height 9
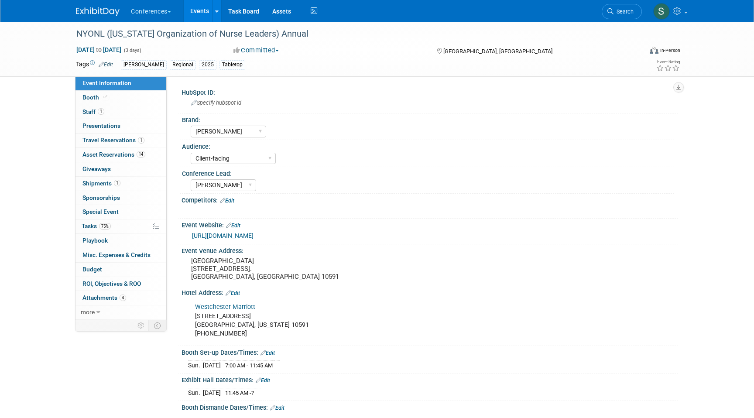
select select "[PERSON_NAME]"
select select "Client-facing"
select select "[PERSON_NAME]"
